Goal: Information Seeking & Learning: Find contact information

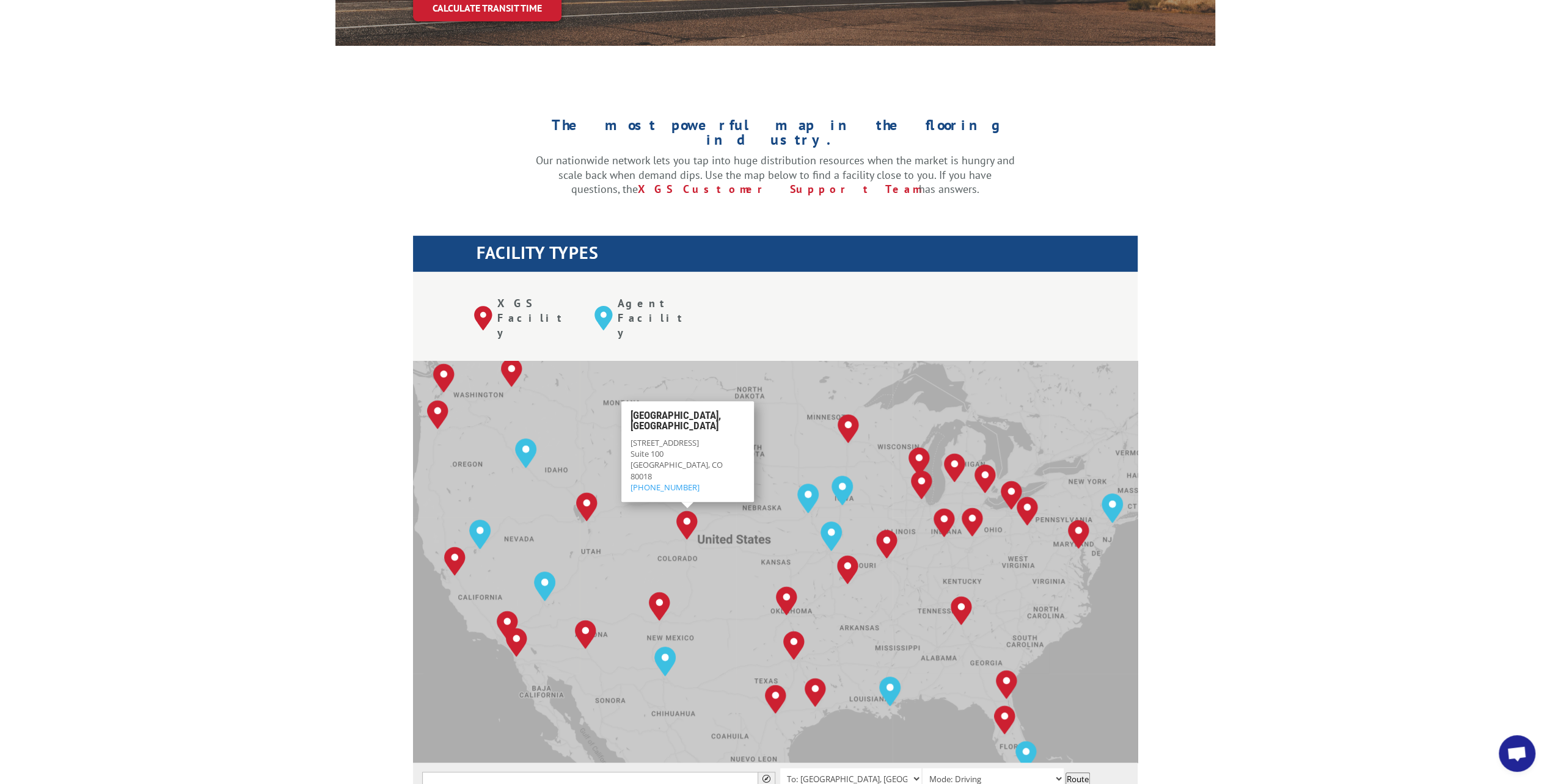
scroll to position [324, 0]
drag, startPoint x: 697, startPoint y: 417, endPoint x: 623, endPoint y: 392, distance: 78.1
click at [623, 401] on div "[GEOGRAPHIC_DATA], CO [STREET_ADDRESS] [PHONE_NUMBER]" at bounding box center [687, 451] width 133 height 101
copy div "[STREET_ADDRESS]"
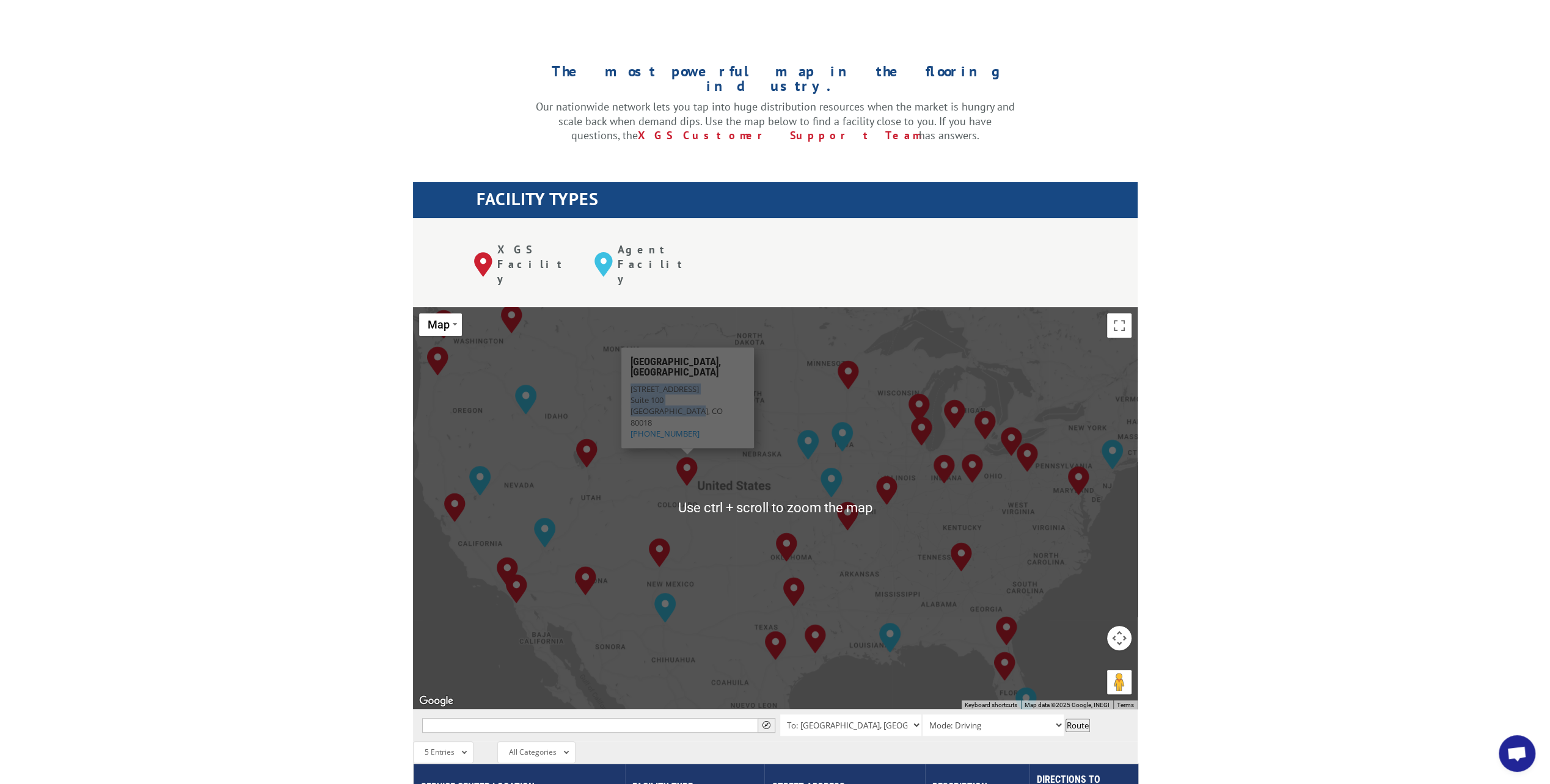
scroll to position [306, 0]
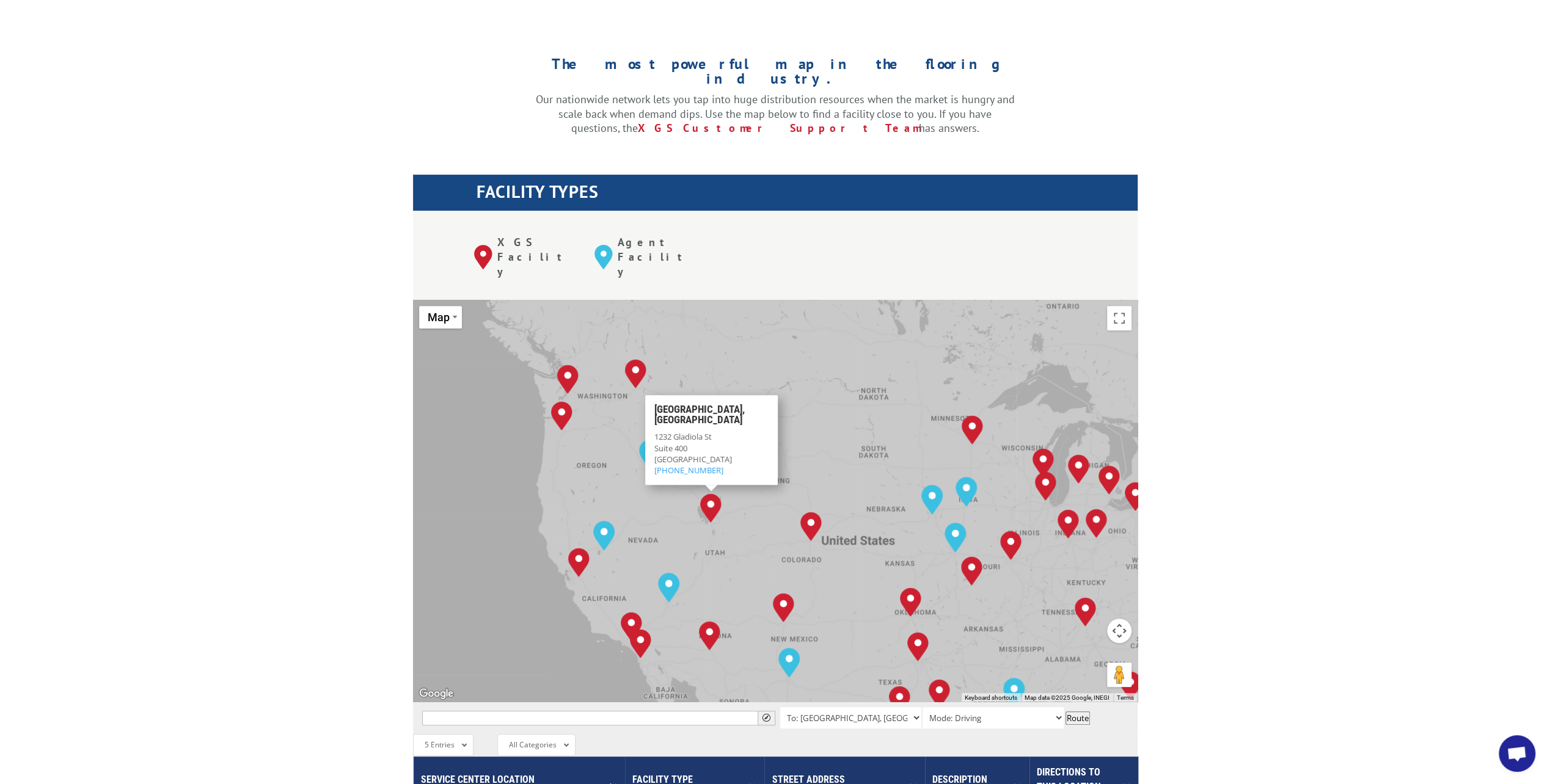
drag, startPoint x: 487, startPoint y: 379, endPoint x: 590, endPoint y: 429, distance: 114.5
click at [590, 429] on div "[GEOGRAPHIC_DATA], [GEOGRAPHIC_DATA] [GEOGRAPHIC_DATA], [GEOGRAPHIC_DATA] [GEOG…" at bounding box center [776, 500] width 725 height 402
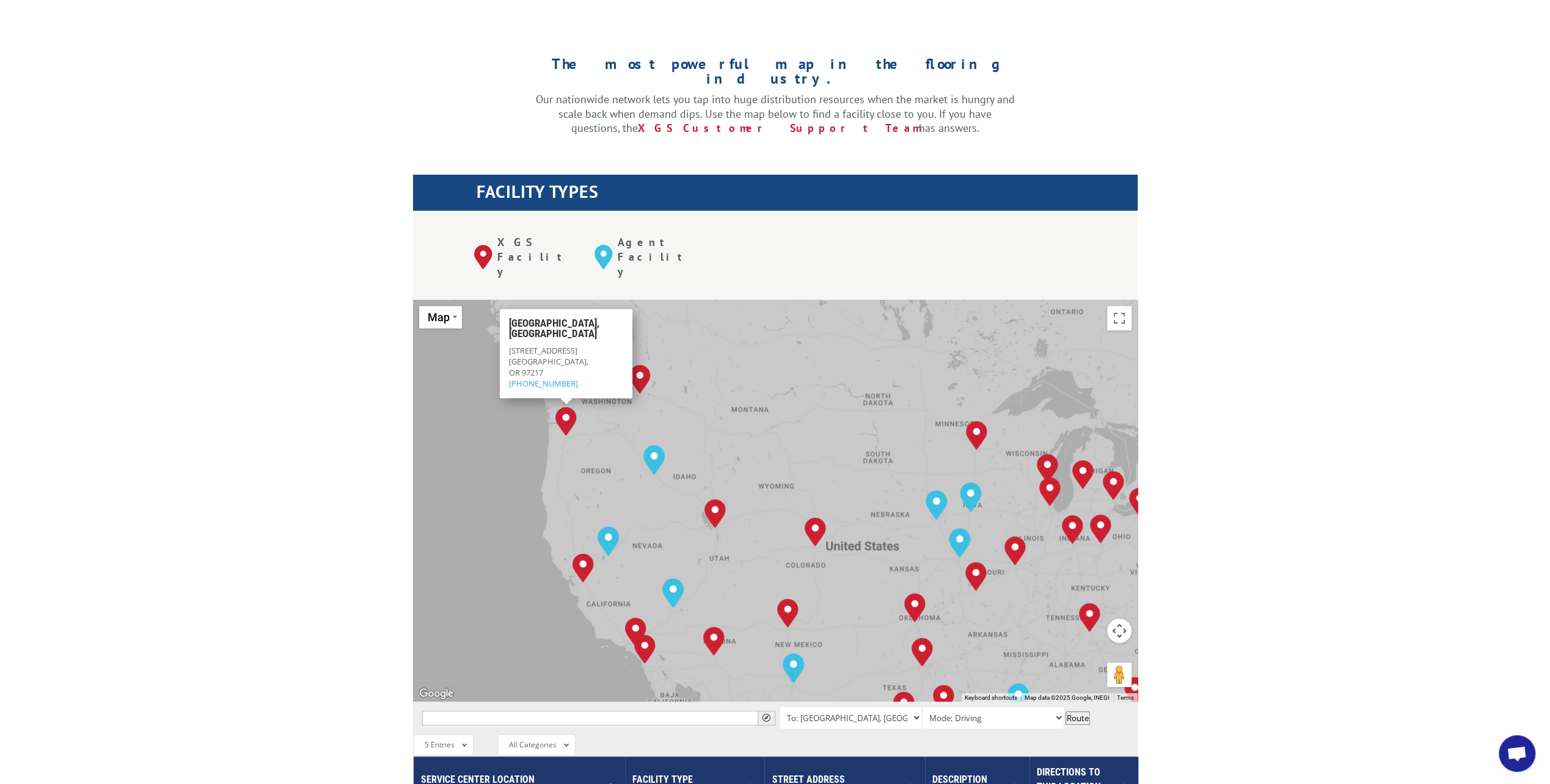
drag, startPoint x: 668, startPoint y: 369, endPoint x: 712, endPoint y: 432, distance: 76.8
click at [715, 434] on div "[GEOGRAPHIC_DATA], [GEOGRAPHIC_DATA] [GEOGRAPHIC_DATA], [GEOGRAPHIC_DATA] [GEOG…" at bounding box center [776, 500] width 725 height 402
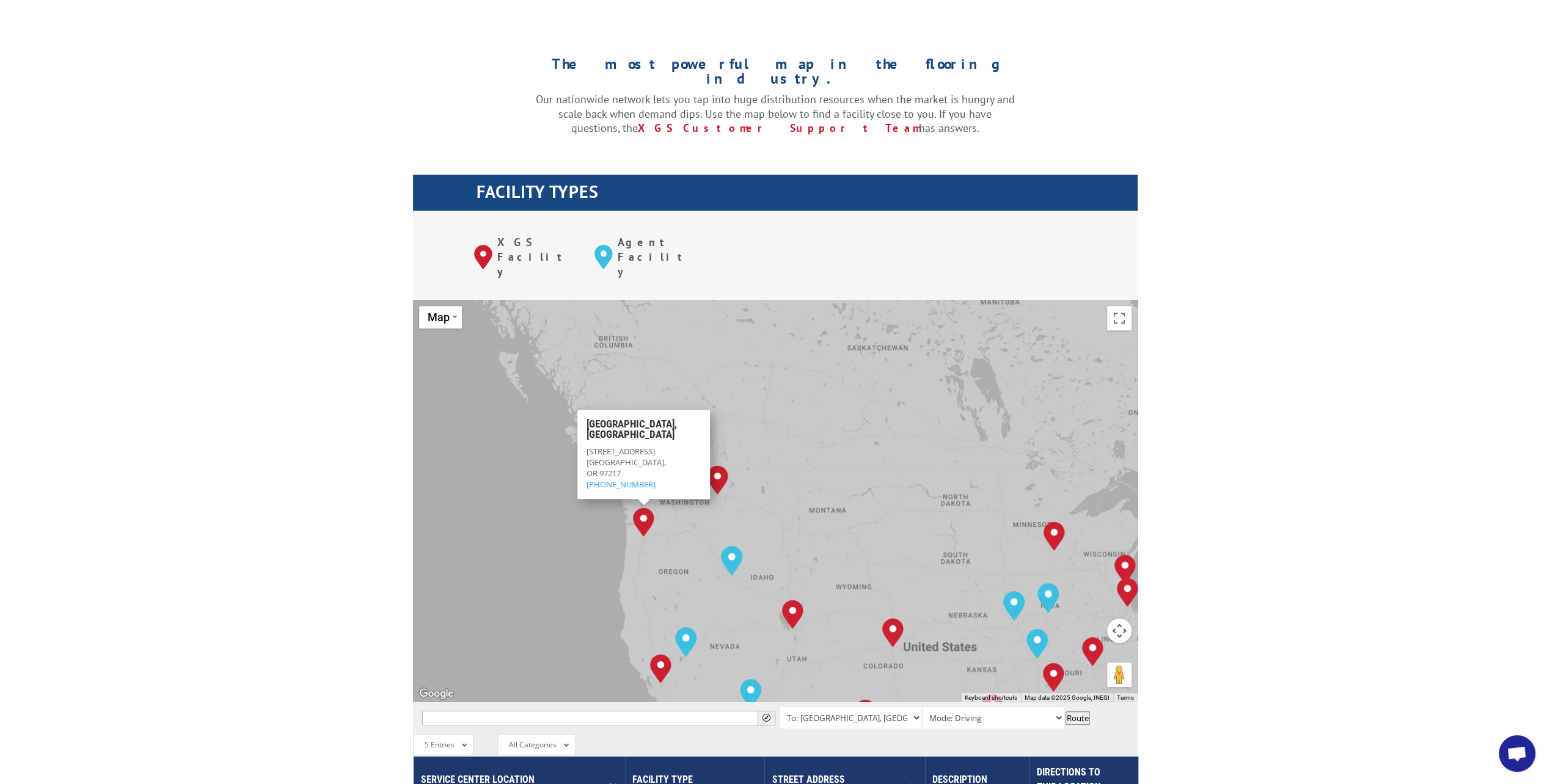
drag, startPoint x: 815, startPoint y: 404, endPoint x: 699, endPoint y: 423, distance: 117.5
click at [814, 404] on div "[GEOGRAPHIC_DATA], [GEOGRAPHIC_DATA] [GEOGRAPHIC_DATA], [GEOGRAPHIC_DATA] [GEOG…" at bounding box center [776, 500] width 725 height 402
drag, startPoint x: 651, startPoint y: 367, endPoint x: 591, endPoint y: 350, distance: 62.4
click at [591, 367] on div "[GEOGRAPHIC_DATA][STREET_ADDRESS] [PHONE_NUMBER]" at bounding box center [650, 415] width 133 height 95
copy div "[STREET_ADDRESS]"
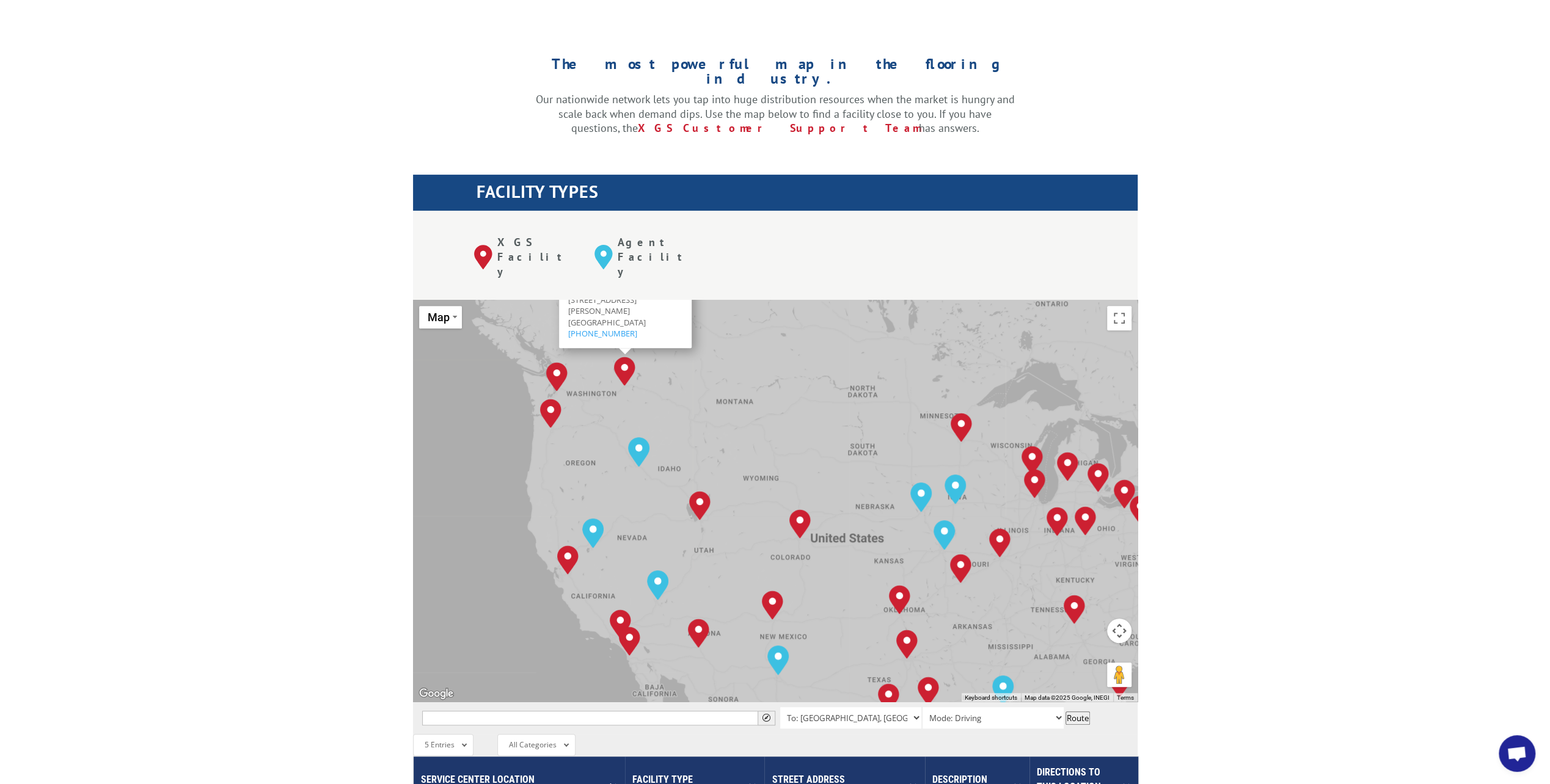
drag, startPoint x: 904, startPoint y: 542, endPoint x: 810, endPoint y: 431, distance: 145.5
click at [810, 431] on div "[GEOGRAPHIC_DATA], [GEOGRAPHIC_DATA] [GEOGRAPHIC_DATA], [GEOGRAPHIC_DATA] [GEOG…" at bounding box center [776, 500] width 725 height 402
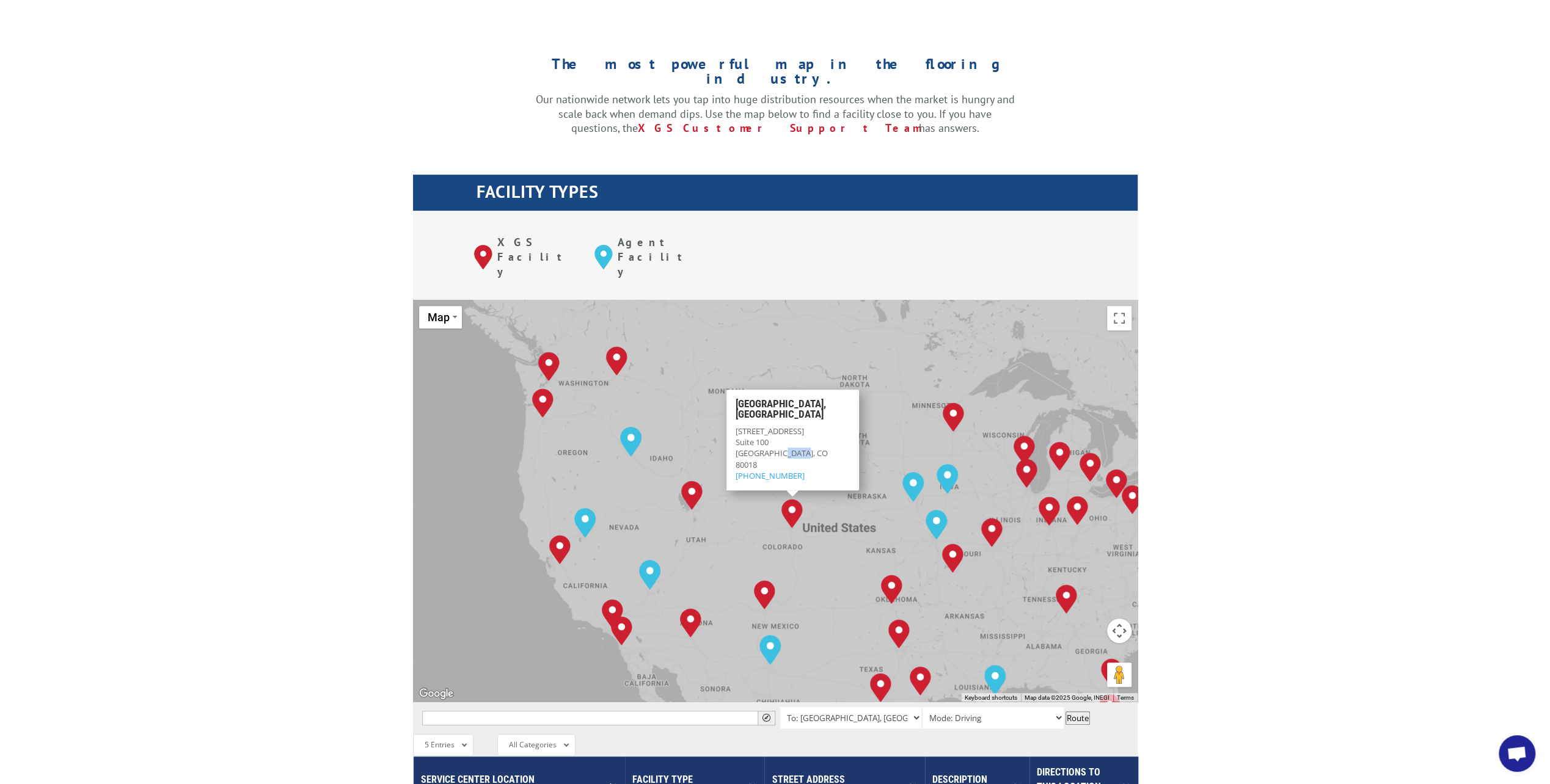
drag, startPoint x: 801, startPoint y: 404, endPoint x: 778, endPoint y: 408, distance: 23.3
click at [778, 448] on div "[GEOGRAPHIC_DATA], CO 80018" at bounding box center [792, 459] width 115 height 22
drag, startPoint x: 778, startPoint y: 408, endPoint x: 817, endPoint y: 408, distance: 39.0
click at [818, 470] on p "[PHONE_NUMBER]" at bounding box center [792, 475] width 115 height 11
drag, startPoint x: 815, startPoint y: 399, endPoint x: 734, endPoint y: 385, distance: 82.2
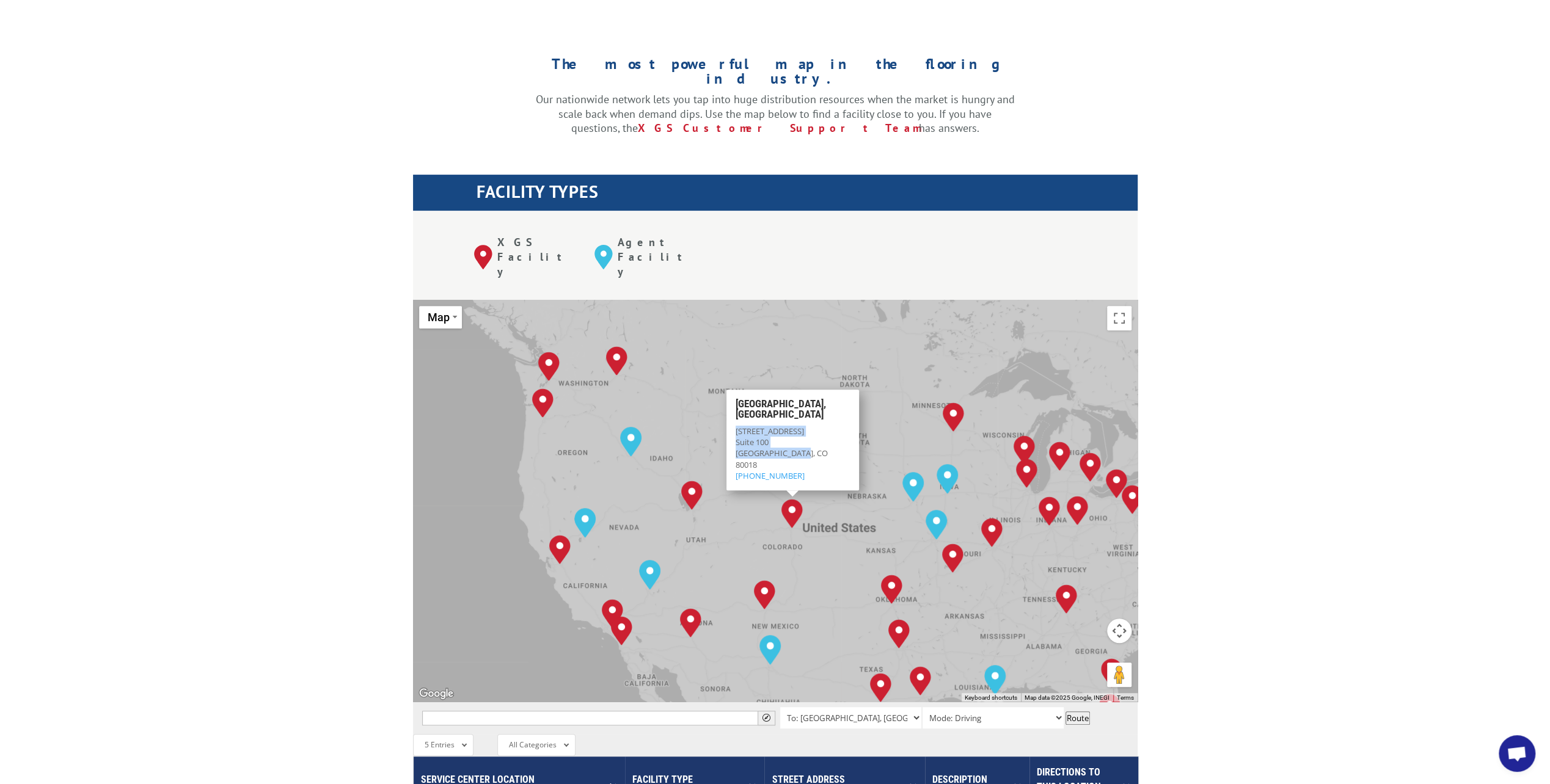
click at [734, 390] on div "[GEOGRAPHIC_DATA], CO [STREET_ADDRESS] [PHONE_NUMBER]" at bounding box center [792, 440] width 133 height 101
copy div "[STREET_ADDRESS]"
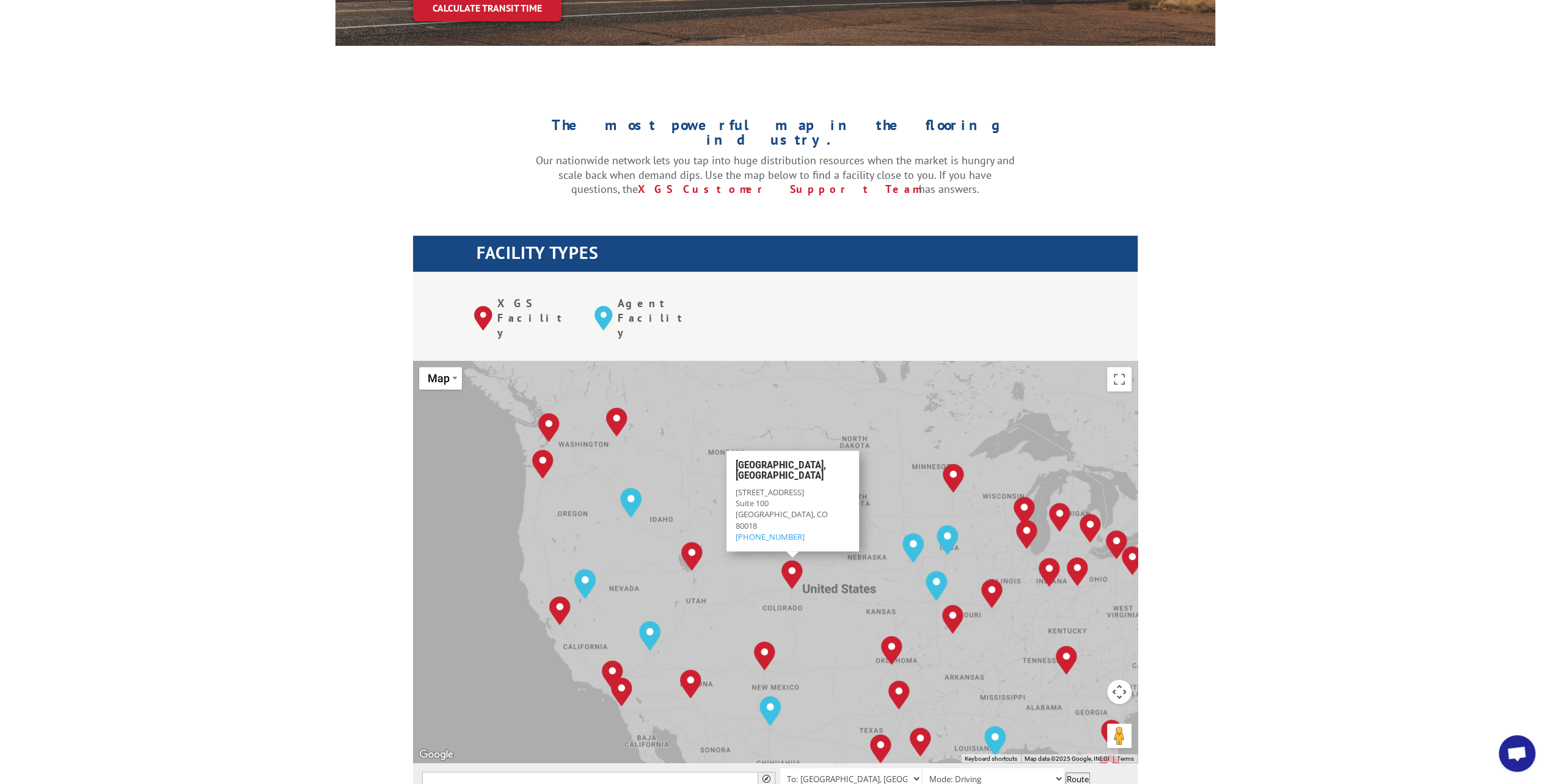
drag, startPoint x: 315, startPoint y: 84, endPoint x: 332, endPoint y: 34, distance: 52.8
click at [319, 79] on div "The most powerful map in the flooring industry. Our nationwide network lets you…" at bounding box center [775, 648] width 1550 height 1138
